Goal: Task Accomplishment & Management: Use online tool/utility

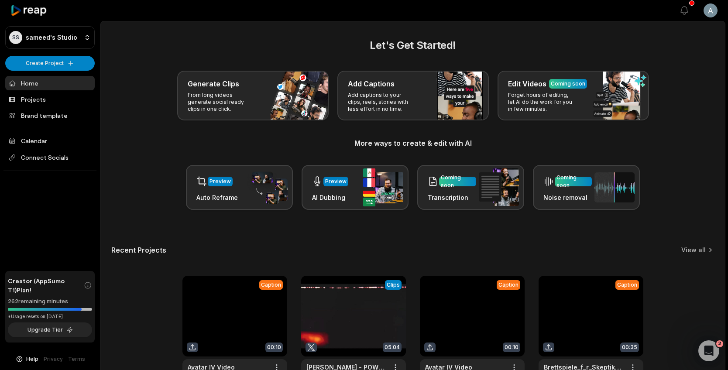
click at [231, 309] on link at bounding box center [235, 333] width 105 height 114
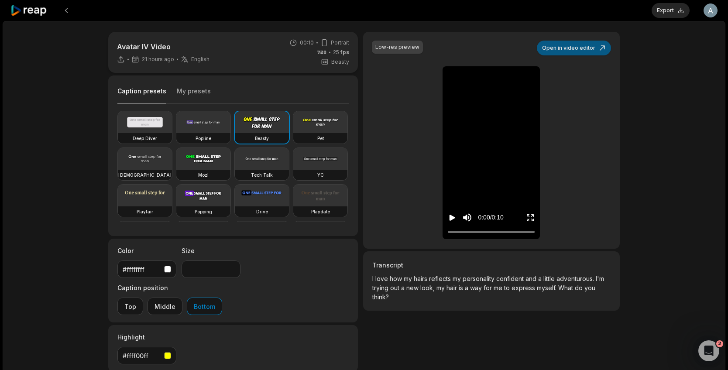
click at [571, 52] on button "Open in video editor" at bounding box center [574, 48] width 74 height 15
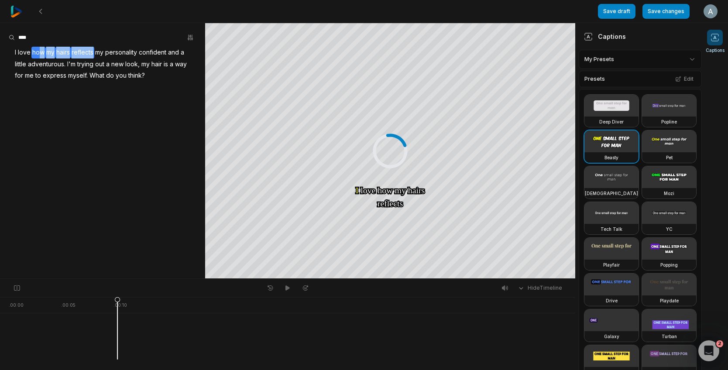
drag, startPoint x: 39, startPoint y: 54, endPoint x: 93, endPoint y: 52, distance: 54.2
click at [93, 52] on div "I love how my hairs reflects my personality confident and a little adventurous.…" at bounding box center [102, 64] width 205 height 35
click at [86, 67] on button "Remove caption" at bounding box center [84, 66] width 59 height 11
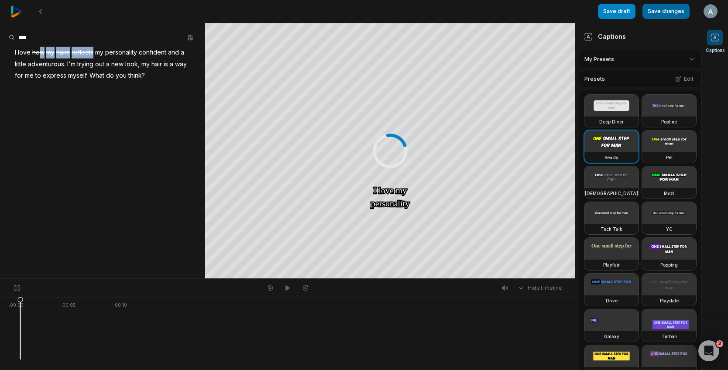
click at [657, 8] on button "Save changes" at bounding box center [666, 11] width 47 height 15
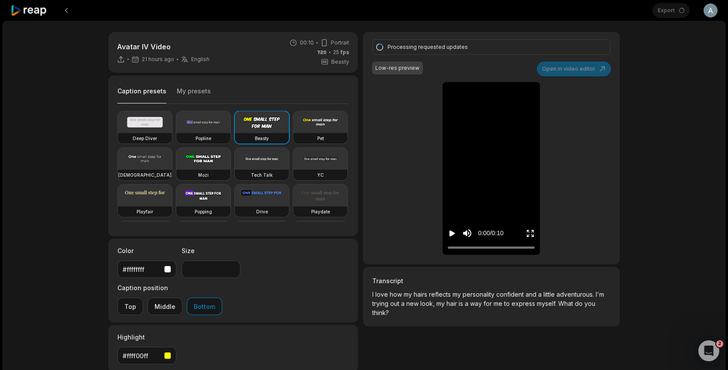
click at [452, 235] on icon "Play video" at bounding box center [453, 234] width 6 height 6
click at [452, 235] on icon "Pause video" at bounding box center [452, 233] width 9 height 9
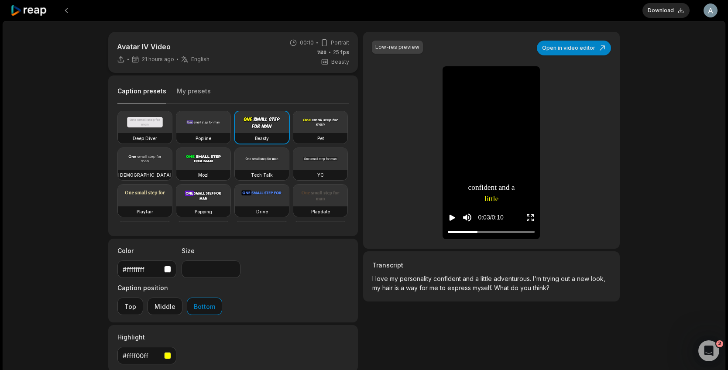
click at [453, 214] on icon "Play video" at bounding box center [452, 218] width 9 height 9
click at [448, 232] on div at bounding box center [491, 232] width 87 height 6
click at [456, 219] on icon "Pause video" at bounding box center [452, 218] width 9 height 9
click at [578, 56] on div "Low-res preview Open in video editor I I love love my my personality personalit…" at bounding box center [491, 140] width 257 height 217
click at [568, 51] on button "Open in video editor" at bounding box center [574, 48] width 74 height 15
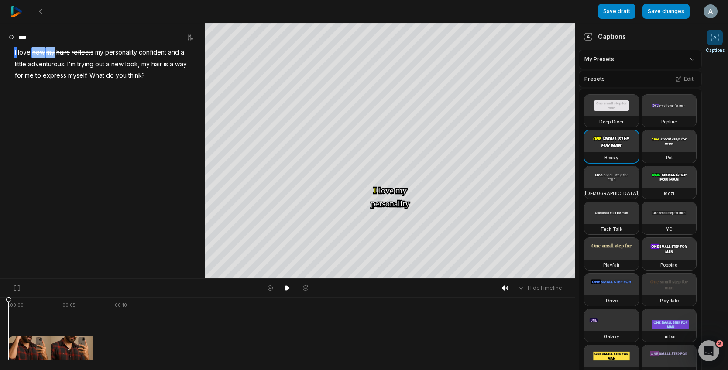
drag, startPoint x: 32, startPoint y: 52, endPoint x: 56, endPoint y: 51, distance: 24.0
click at [56, 51] on div "I love how my hairs reflects my personality confident and a little adventurous.…" at bounding box center [102, 64] width 205 height 35
click at [69, 52] on span "hairs" at bounding box center [62, 53] width 15 height 12
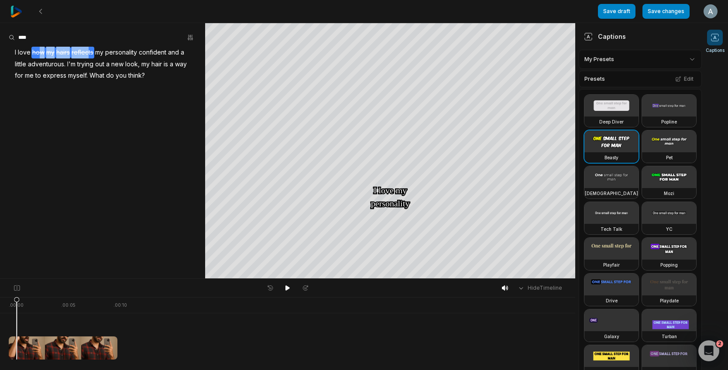
drag, startPoint x: 88, startPoint y: 51, endPoint x: 40, endPoint y: 55, distance: 48.2
click at [40, 55] on div "I love how my hairs reflects my personality confident and a little adventurous.…" at bounding box center [102, 64] width 205 height 35
click at [32, 62] on button "Undo" at bounding box center [25, 66] width 31 height 11
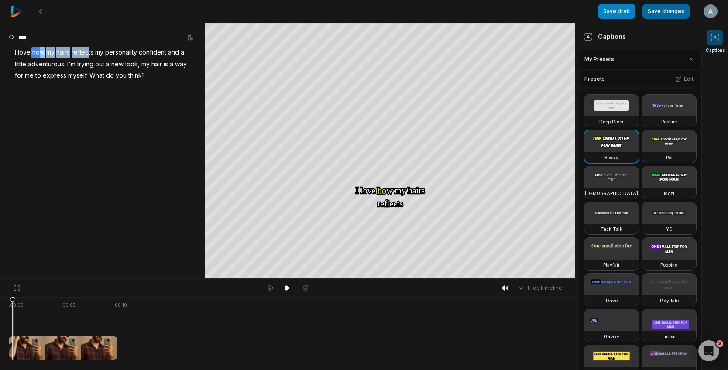
click at [669, 11] on button "Save changes" at bounding box center [666, 11] width 47 height 15
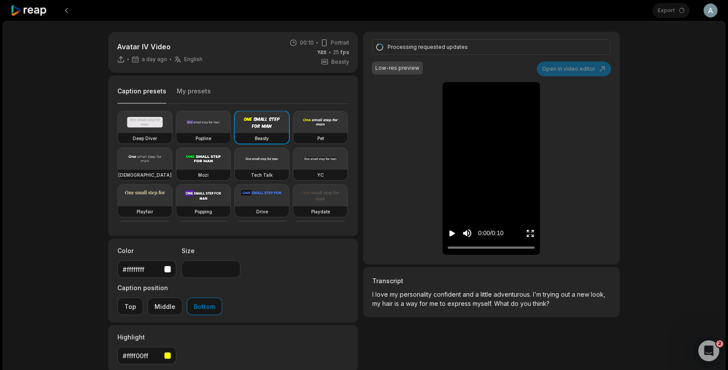
click at [566, 67] on div "Processing requested updates Low-res preview Open in video editor I I love love…" at bounding box center [491, 148] width 257 height 233
click at [41, 12] on icon at bounding box center [28, 11] width 37 height 12
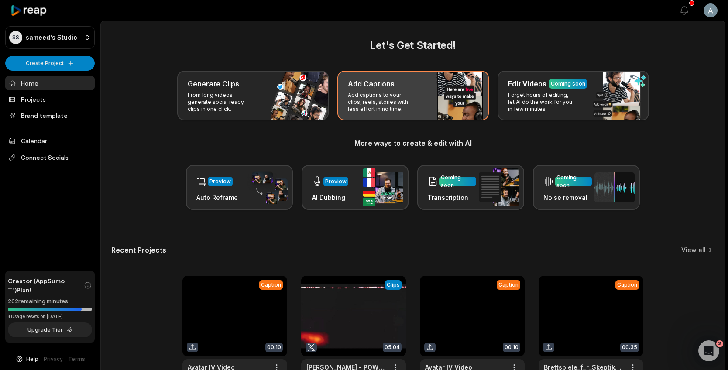
click at [396, 93] on p "Add captions to your clips, reels, stories with less effort in no time." at bounding box center [382, 102] width 68 height 21
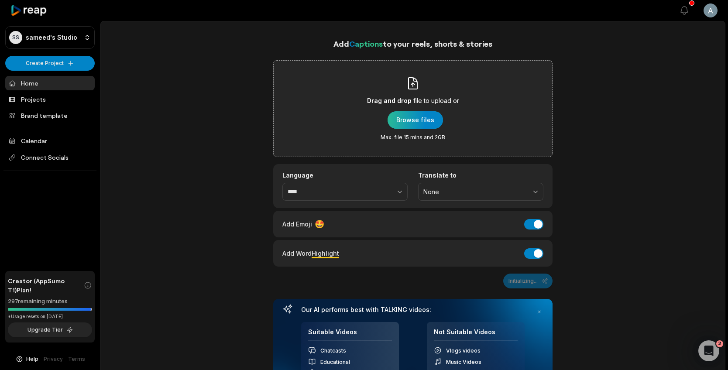
click at [417, 117] on div "button" at bounding box center [415, 119] width 55 height 17
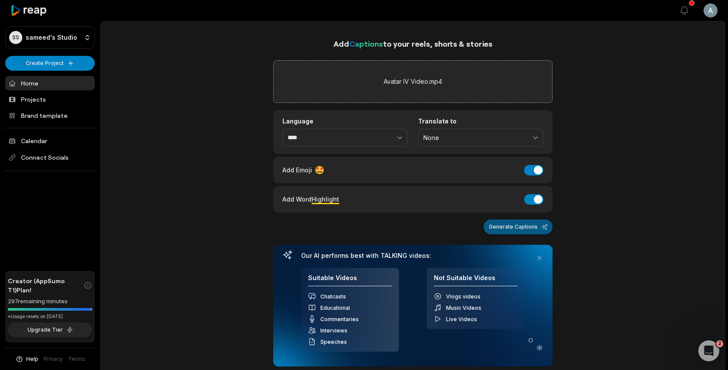
click at [537, 230] on button "Generate Captions" at bounding box center [518, 227] width 69 height 15
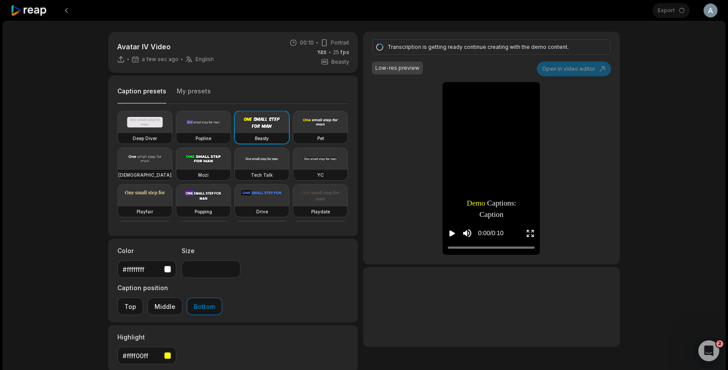
click at [42, 13] on icon at bounding box center [28, 11] width 37 height 12
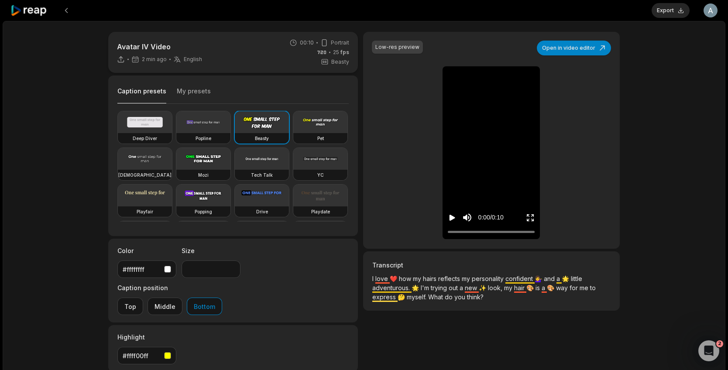
click at [453, 217] on icon "Play video" at bounding box center [453, 218] width 6 height 6
click at [449, 233] on div at bounding box center [491, 232] width 87 height 6
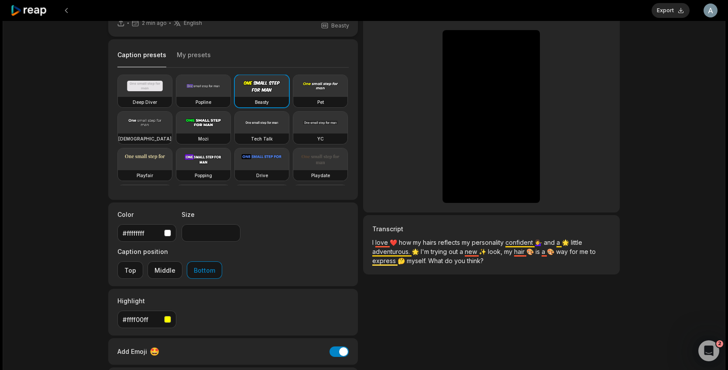
scroll to position [91, 0]
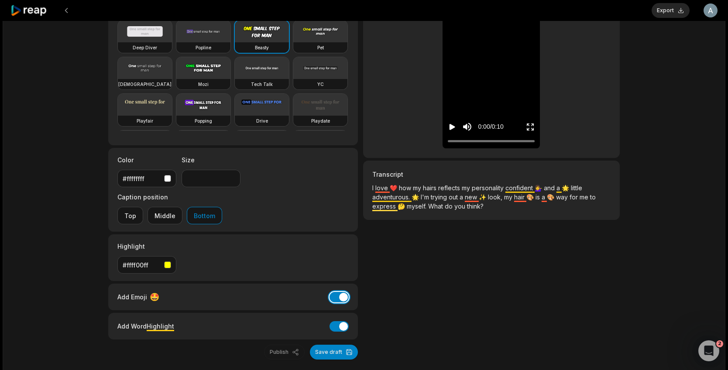
click at [336, 292] on button "Add Emoji" at bounding box center [339, 297] width 19 height 10
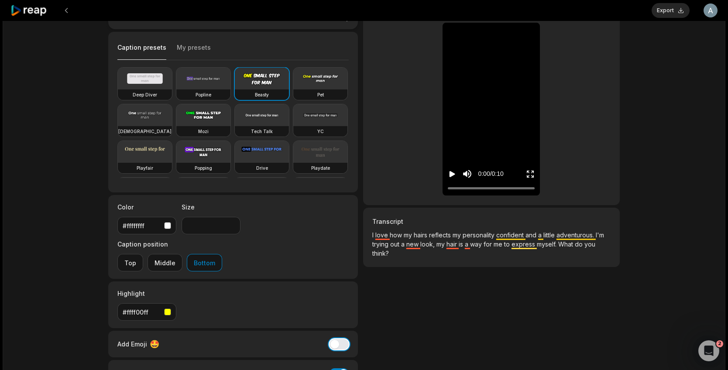
scroll to position [0, 0]
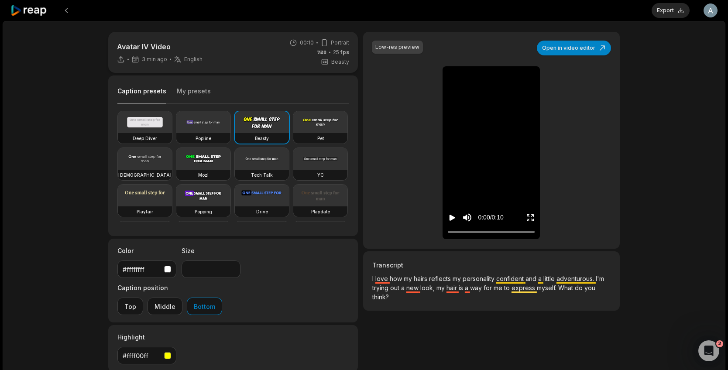
click at [452, 219] on icon "Play video" at bounding box center [453, 218] width 6 height 6
click at [451, 219] on icon "Pause video" at bounding box center [450, 218] width 1 height 6
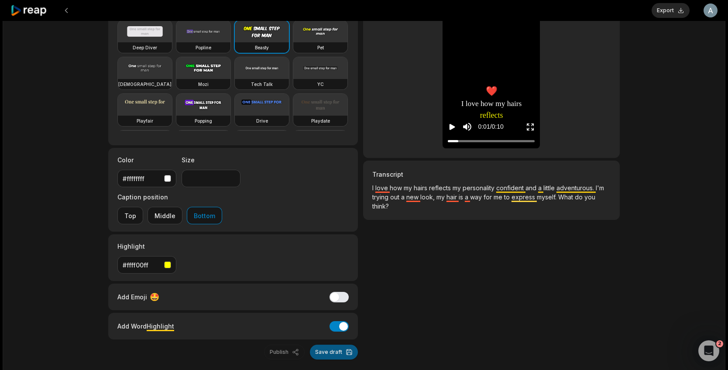
click at [341, 345] on button "Save draft" at bounding box center [334, 352] width 48 height 15
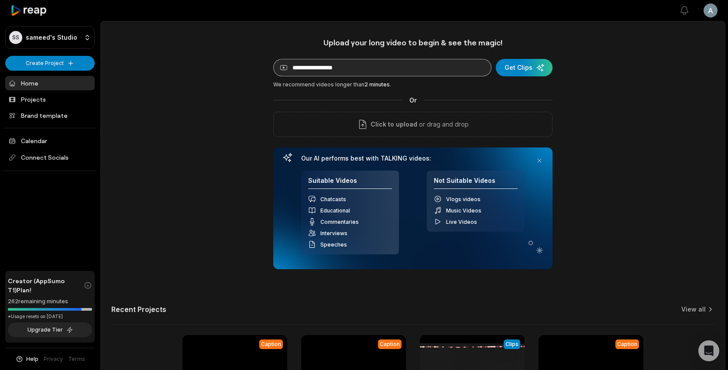
type input "**********"
click at [516, 66] on div "submit" at bounding box center [524, 67] width 57 height 17
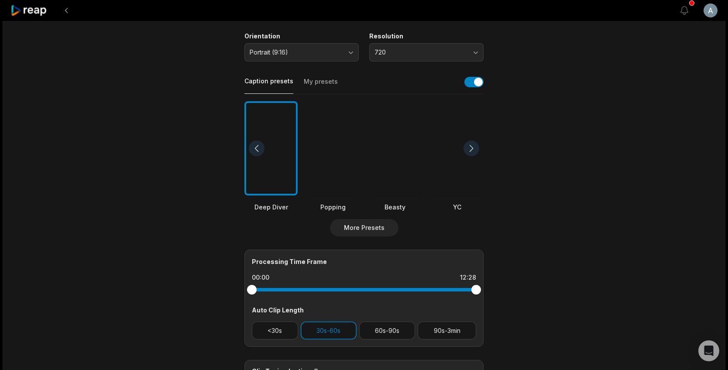
scroll to position [259, 0]
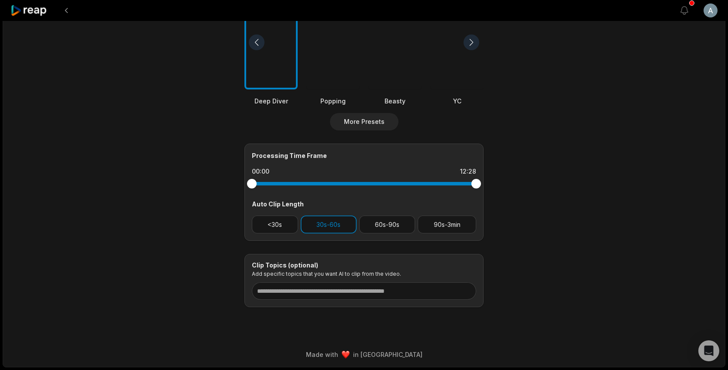
click at [259, 185] on div at bounding box center [364, 184] width 224 height 16
click at [299, 183] on div at bounding box center [300, 184] width 10 height 10
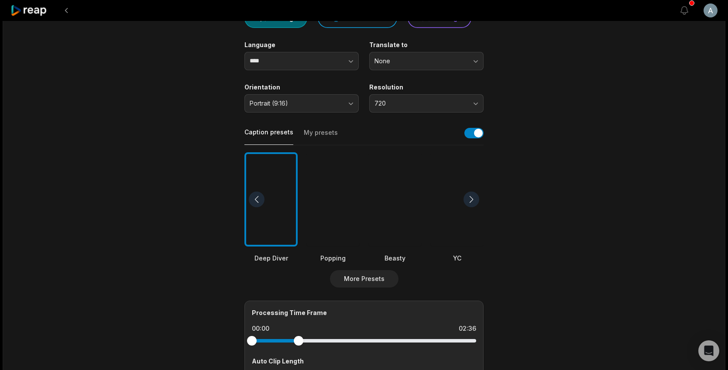
scroll to position [0, 0]
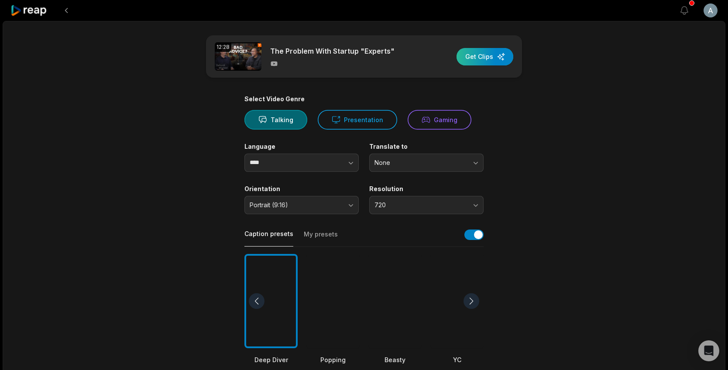
click at [495, 56] on div "button" at bounding box center [485, 56] width 57 height 17
click at [37, 10] on icon at bounding box center [28, 11] width 37 height 12
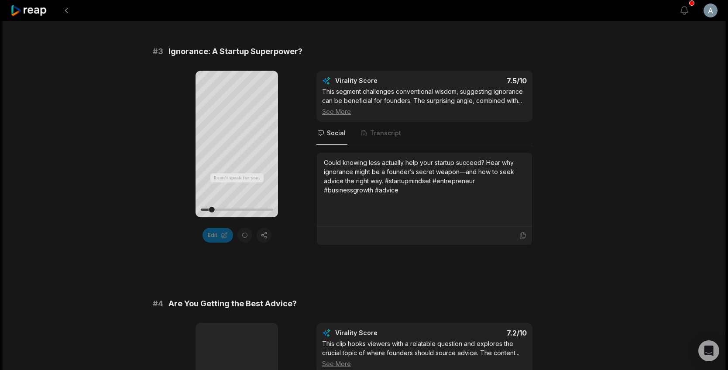
scroll to position [590, 0]
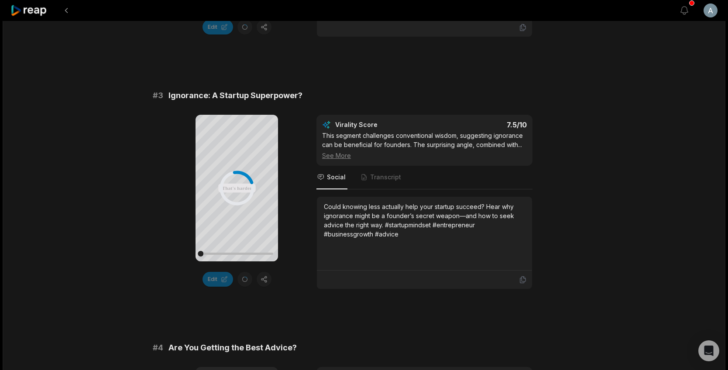
drag, startPoint x: 212, startPoint y: 252, endPoint x: 189, endPoint y: 250, distance: 23.2
click at [189, 250] on div "Your browser does not support mp4 format. That's harder It's harder than a blan…" at bounding box center [364, 202] width 423 height 175
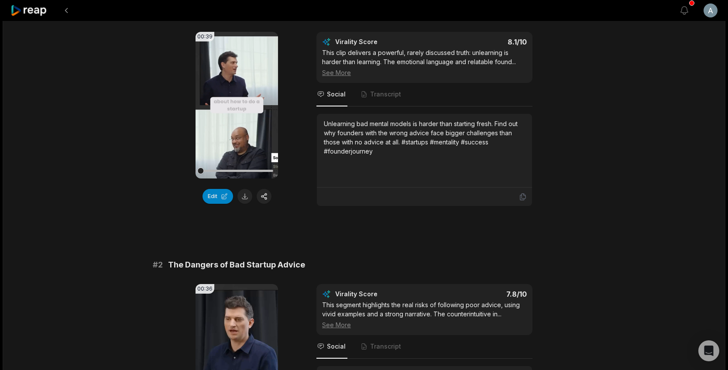
scroll to position [0, 0]
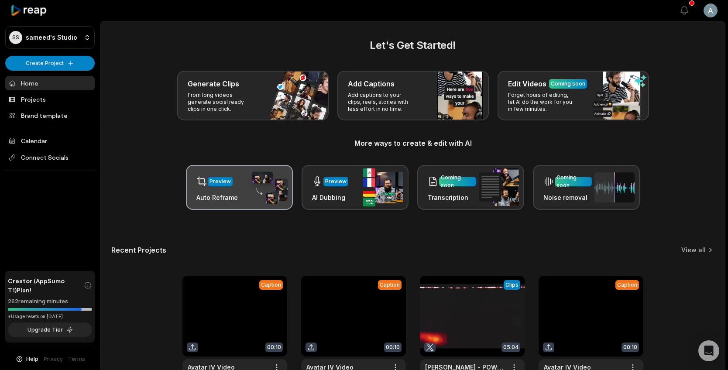
click at [250, 180] on img at bounding box center [268, 188] width 40 height 34
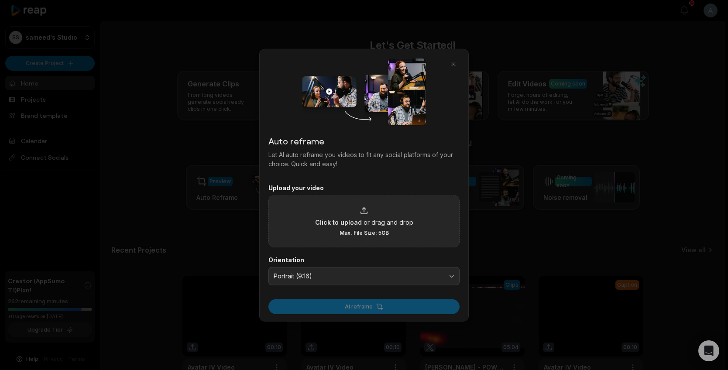
click at [360, 204] on div "Click to upload or drag and drop Max. File Size: 5GB" at bounding box center [364, 221] width 191 height 52
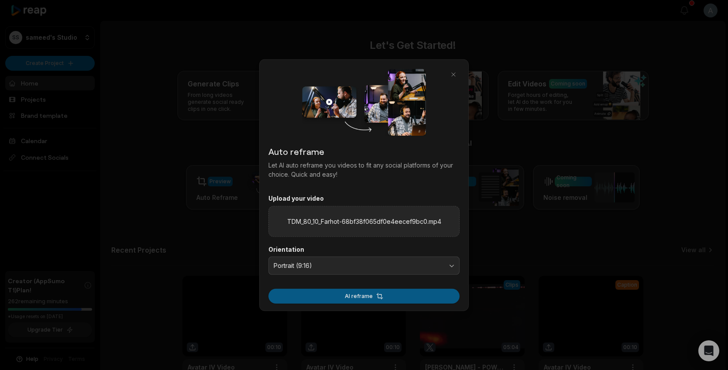
click at [357, 298] on button "AI reframe" at bounding box center [364, 296] width 191 height 15
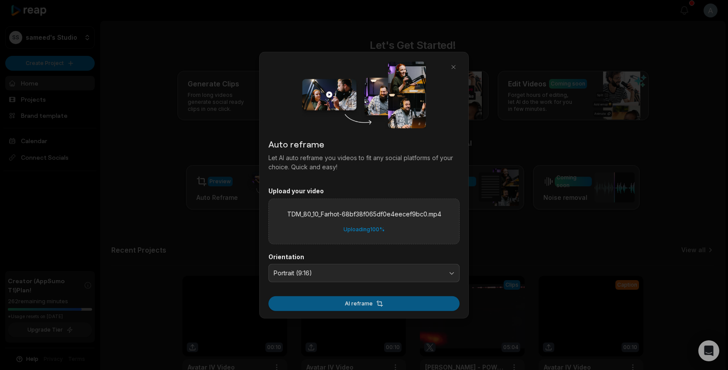
click at [361, 307] on button "AI reframe" at bounding box center [364, 303] width 191 height 15
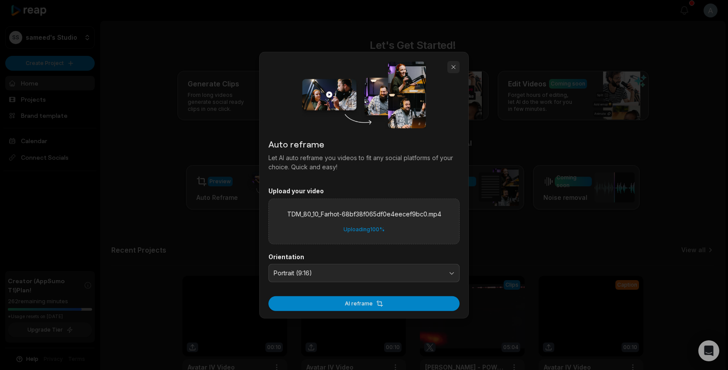
click at [453, 71] on button "button" at bounding box center [454, 67] width 12 height 12
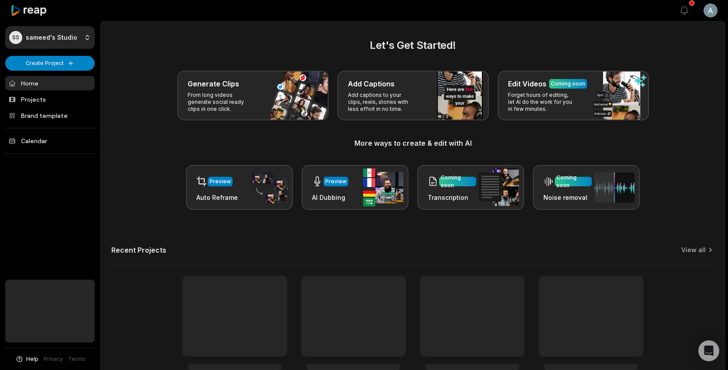
click at [345, 203] on div "Preview AI Dubbing" at bounding box center [355, 187] width 107 height 45
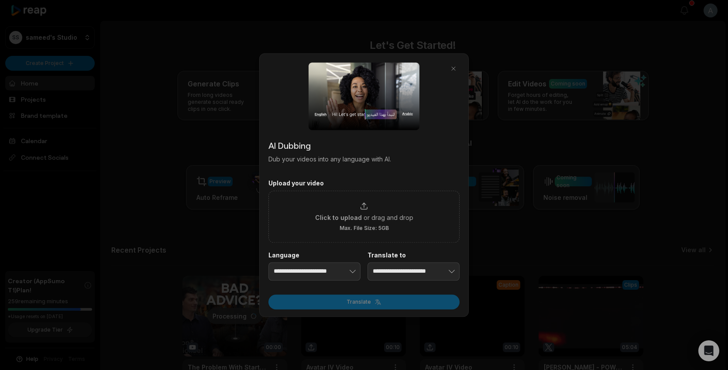
click at [350, 247] on form "**********" at bounding box center [364, 244] width 191 height 130
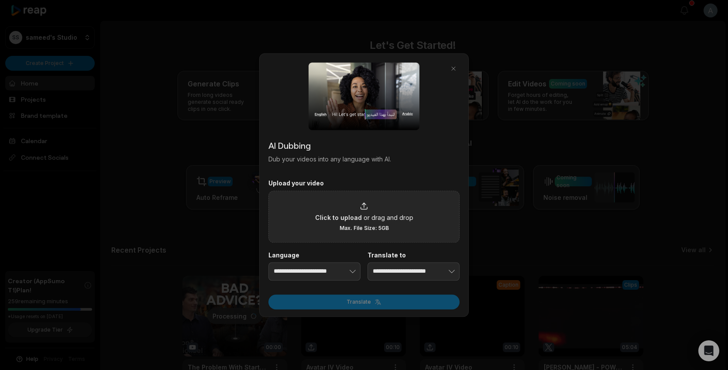
click at [353, 223] on div "Click to upload or drag and drop Max. File Size: 5GB" at bounding box center [364, 217] width 98 height 30
click at [0, 0] on input "Click to upload or drag and drop Max. File Size: 5GB" at bounding box center [0, 0] width 0 height 0
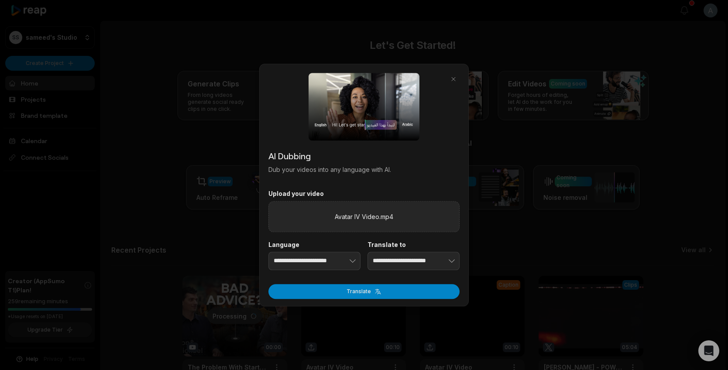
click at [362, 258] on div "**********" at bounding box center [364, 255] width 191 height 29
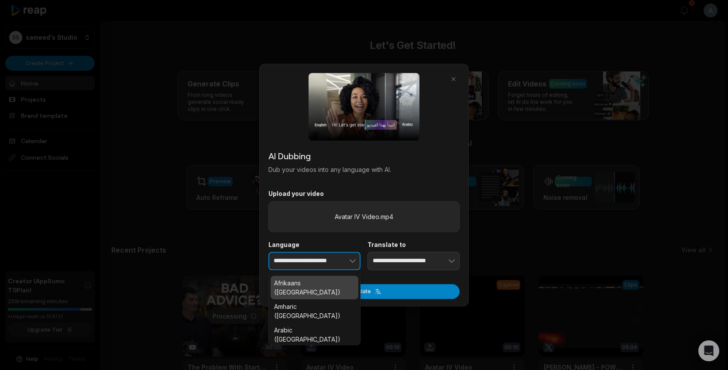
click at [351, 259] on icon "button" at bounding box center [353, 261] width 9 height 9
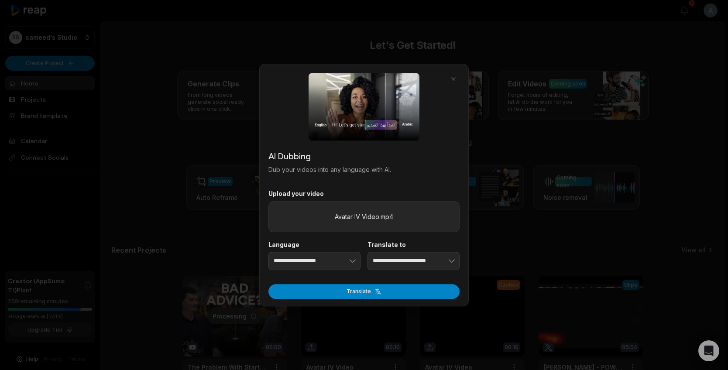
click at [361, 262] on div "**********" at bounding box center [364, 255] width 191 height 29
click at [353, 261] on icon "button" at bounding box center [353, 261] width 9 height 9
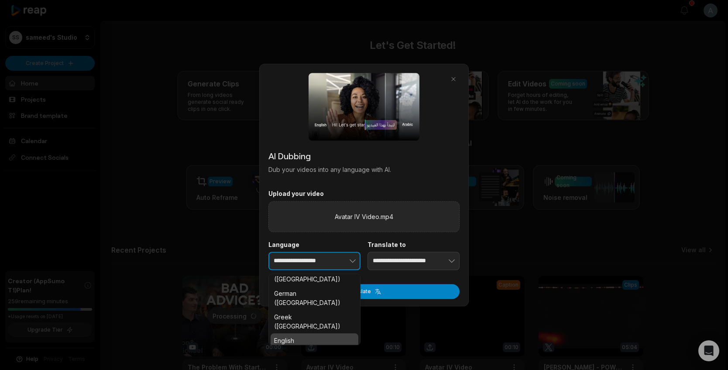
scroll to position [630, 0]
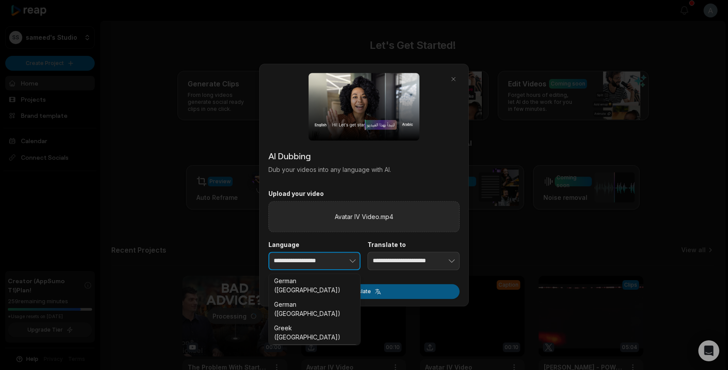
type input "**********"
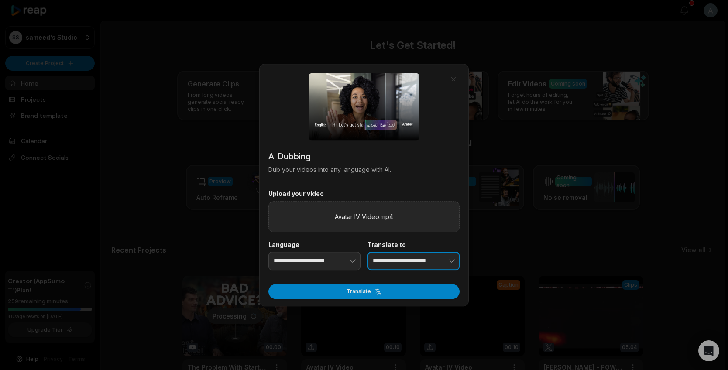
type input "**********"
click at [418, 254] on button "button" at bounding box center [438, 261] width 43 height 18
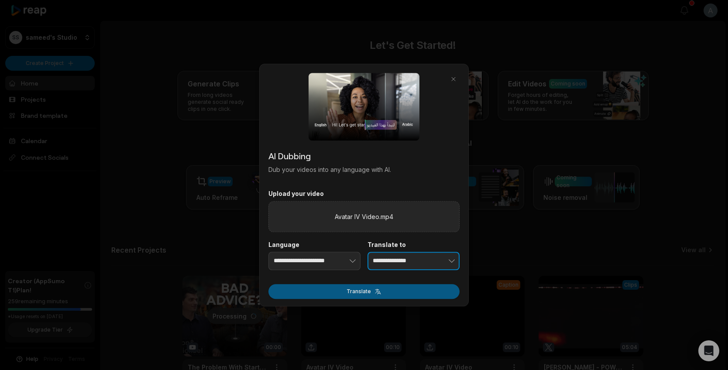
type input "**********"
click at [392, 295] on button "Translate" at bounding box center [364, 291] width 191 height 15
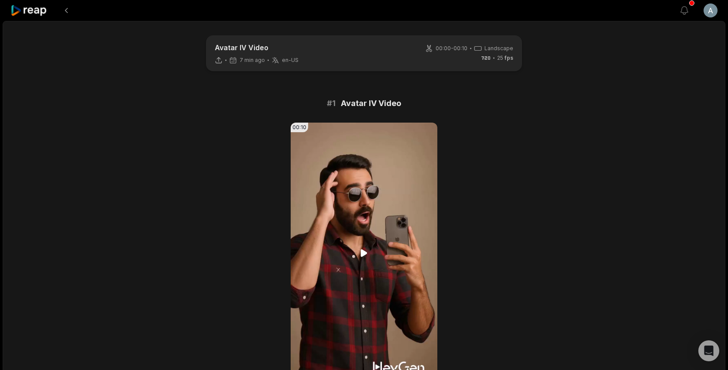
click at [356, 229] on video "Your browser does not support mp4 format." at bounding box center [364, 253] width 147 height 261
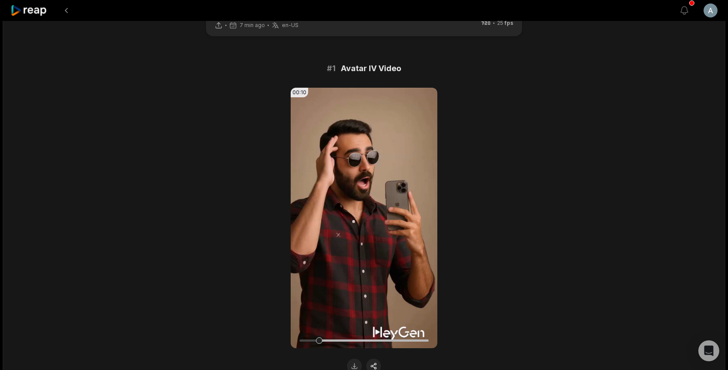
scroll to position [53, 0]
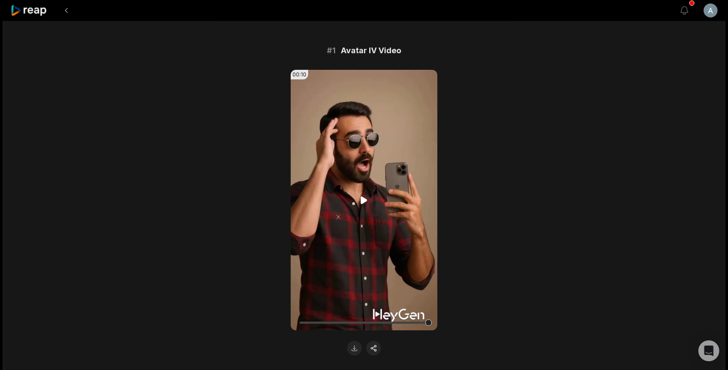
click at [368, 201] on icon at bounding box center [364, 200] width 10 height 10
